Goal: Task Accomplishment & Management: Complete application form

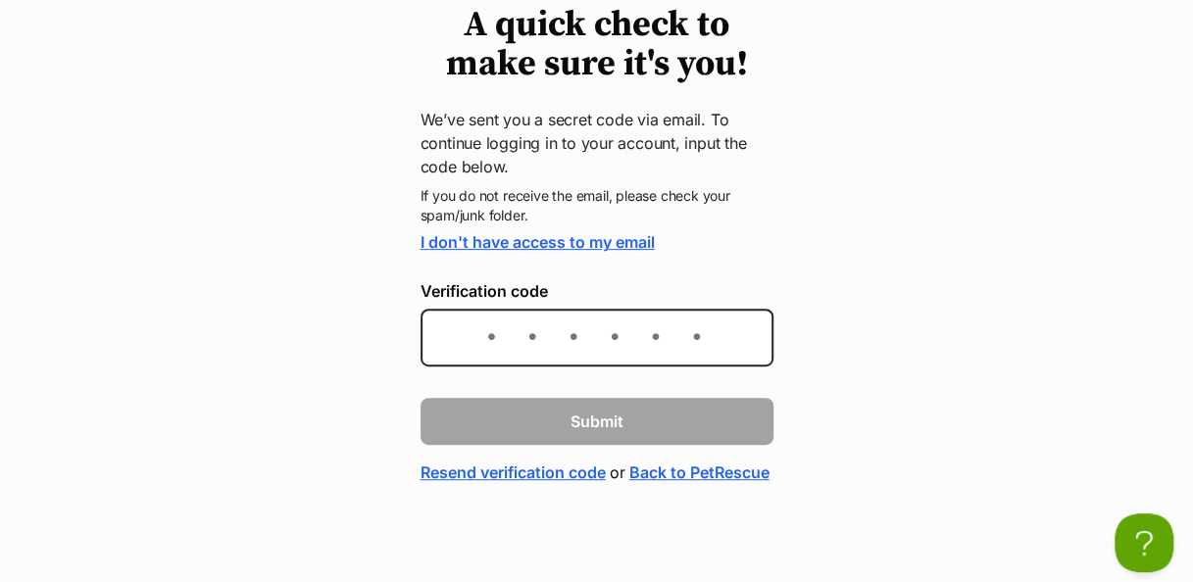
scroll to position [183, 0]
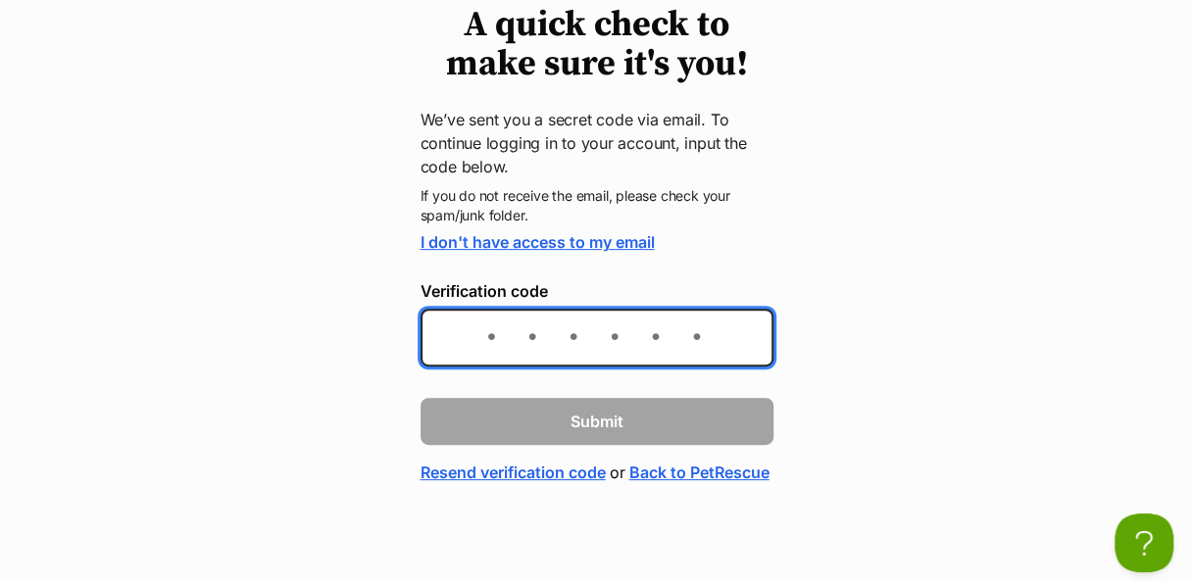
click at [493, 309] on input "Verification code" at bounding box center [597, 338] width 353 height 58
click at [475, 309] on input "Verification code" at bounding box center [597, 338] width 353 height 58
paste input "12bc85"
type input "12bc85"
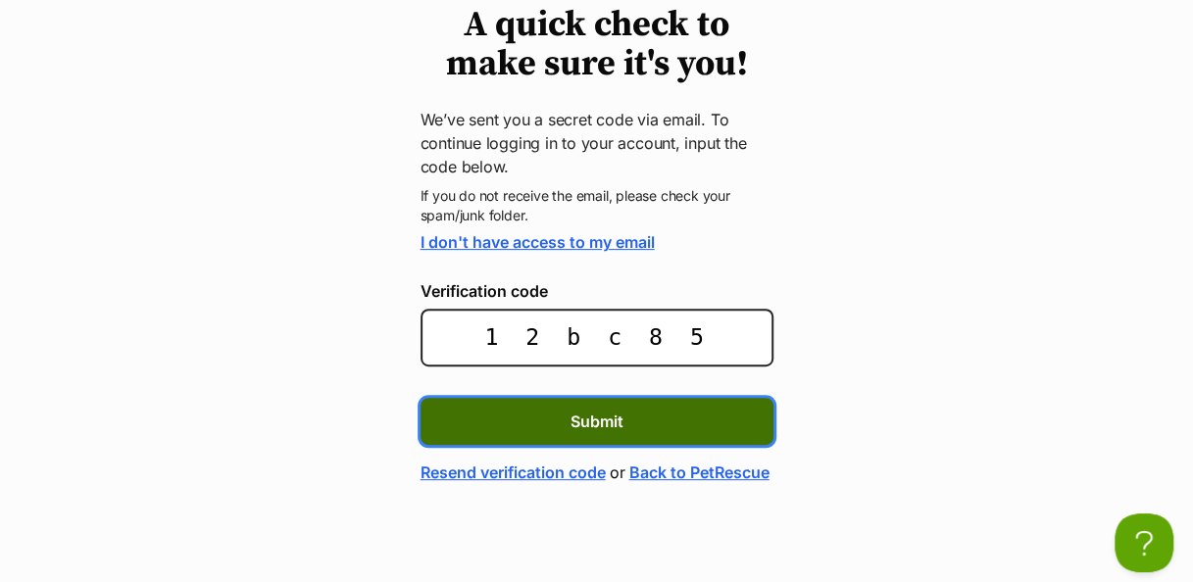
click at [596, 410] on span "Submit" at bounding box center [597, 422] width 53 height 24
